Goal: Task Accomplishment & Management: Use online tool/utility

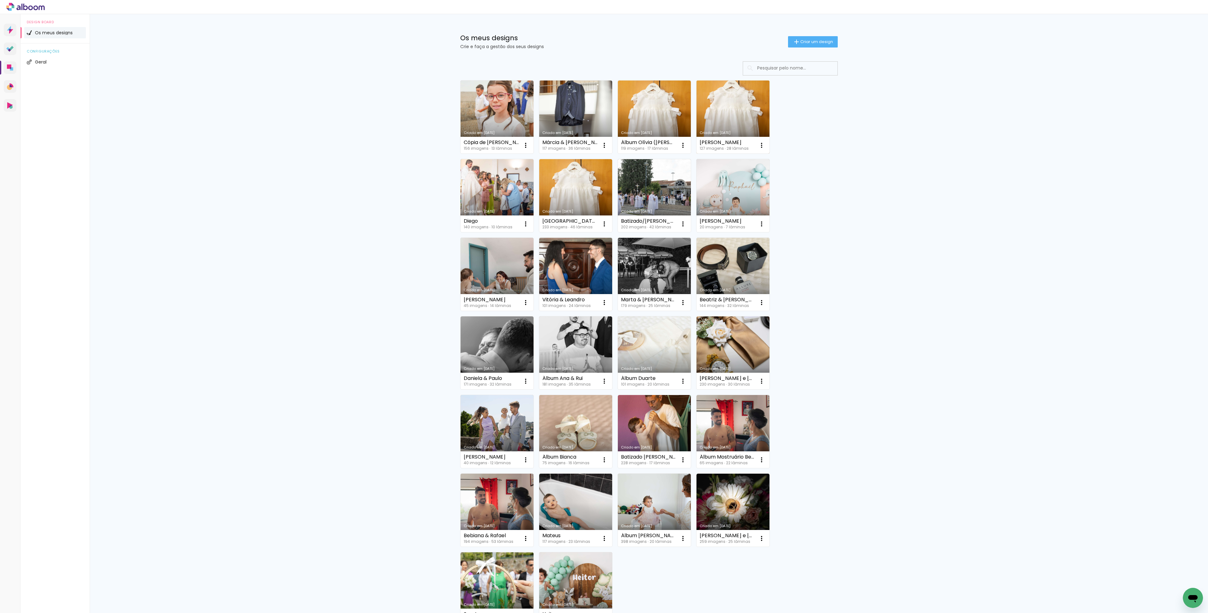
click at [728, 124] on link "Criado em [DATE]" at bounding box center [733, 117] width 73 height 73
